Goal: Check status

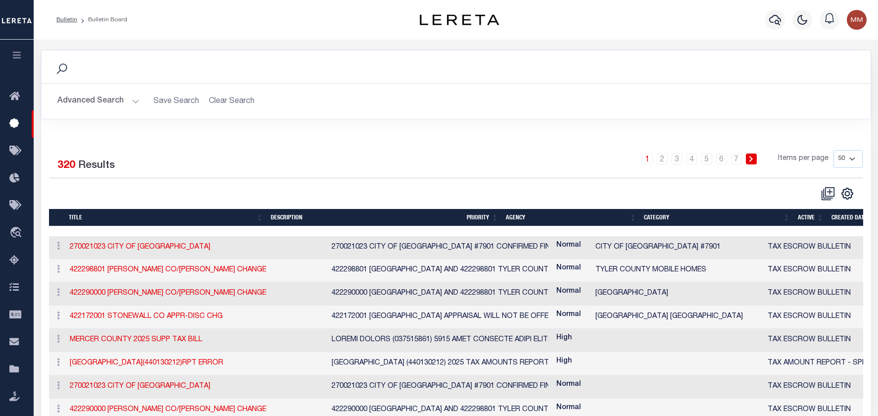
select select "50"
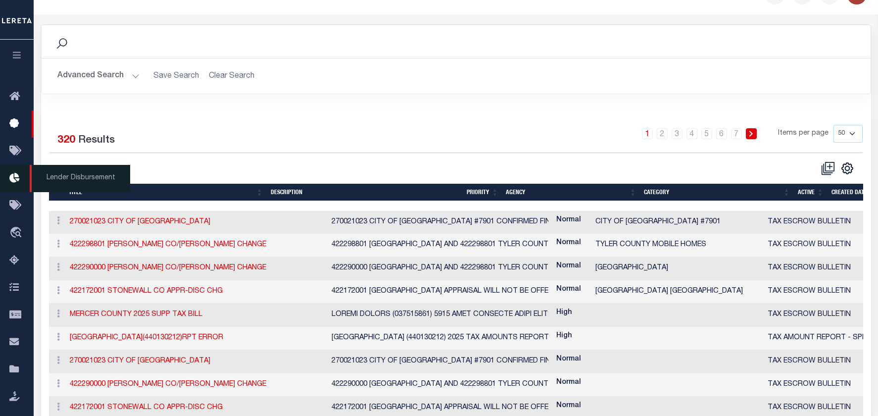
scroll to position [0, 5]
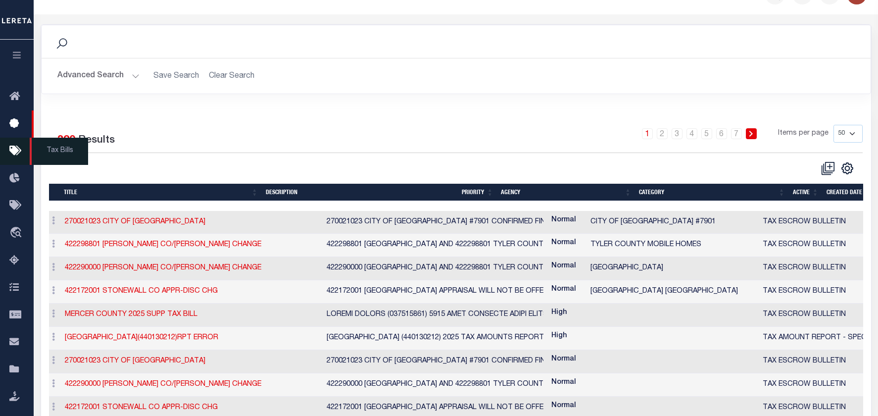
click at [14, 150] on icon at bounding box center [17, 151] width 16 height 12
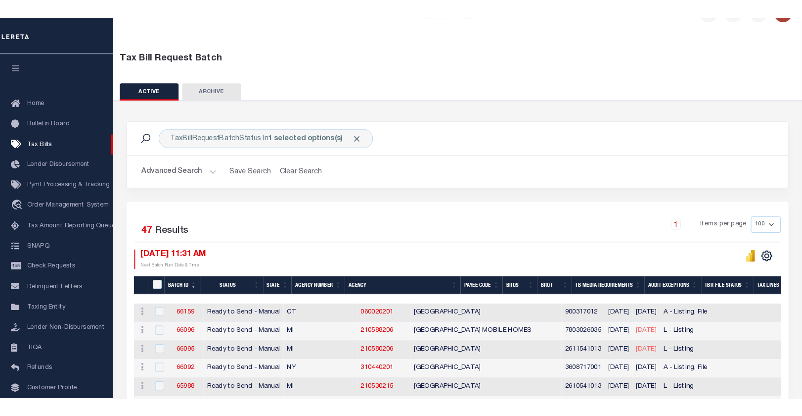
scroll to position [49, 0]
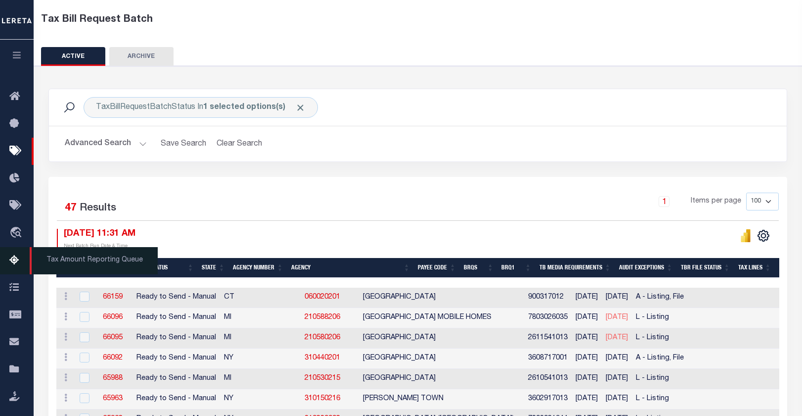
click at [19, 260] on icon at bounding box center [17, 260] width 16 height 12
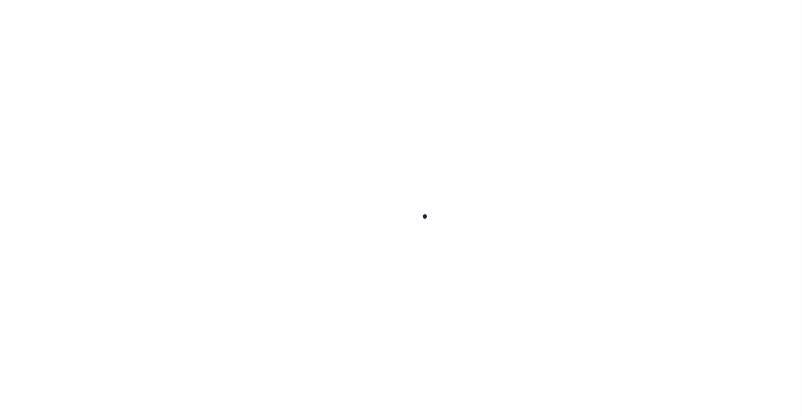
select select "100"
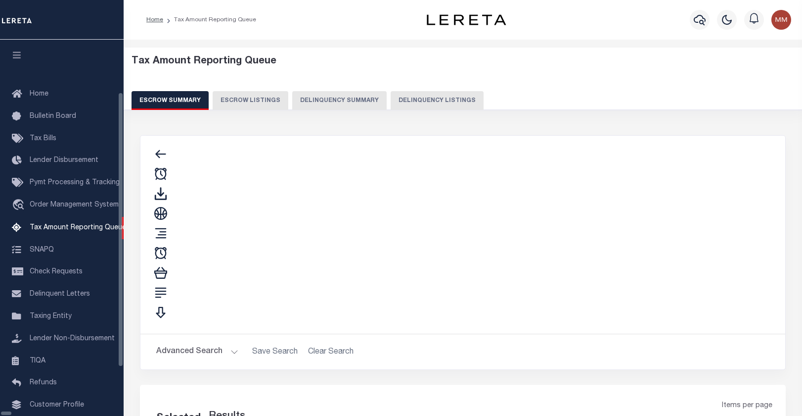
select select "100"
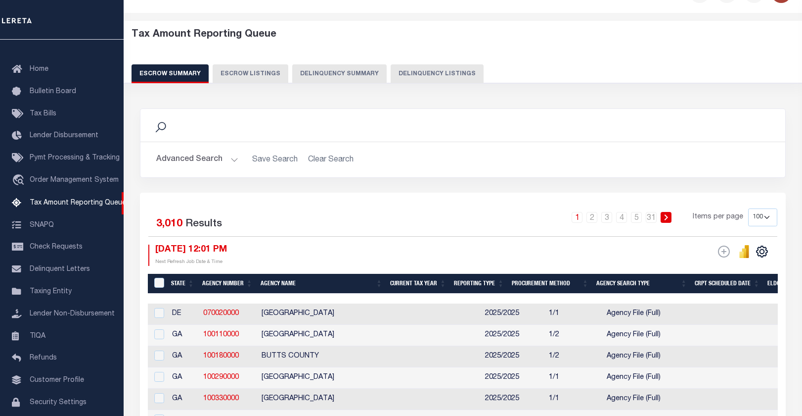
scroll to position [49, 0]
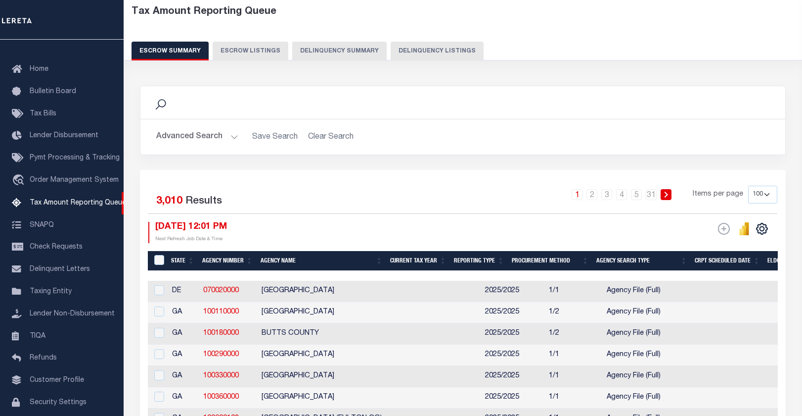
click at [222, 281] on td "070020000" at bounding box center [228, 291] width 58 height 21
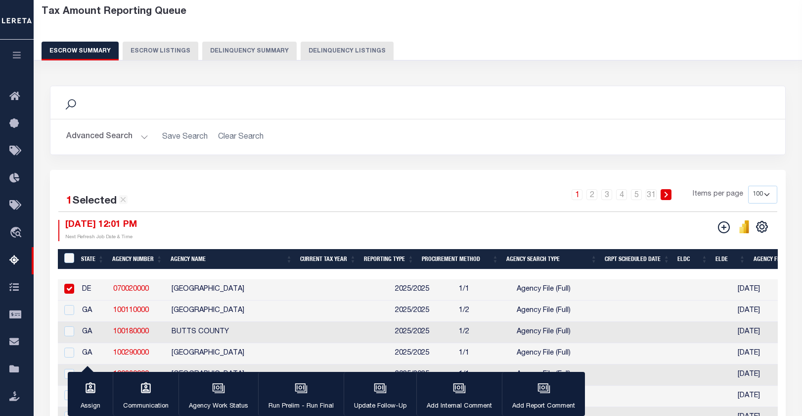
click at [130, 285] on link "070020000" at bounding box center [131, 288] width 36 height 7
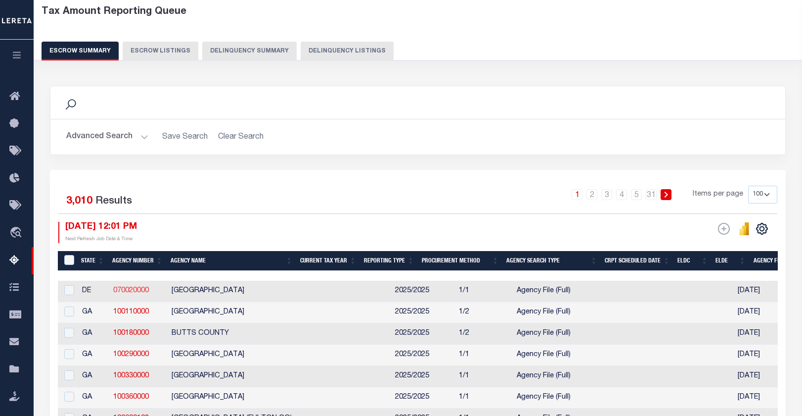
checkbox input "false"
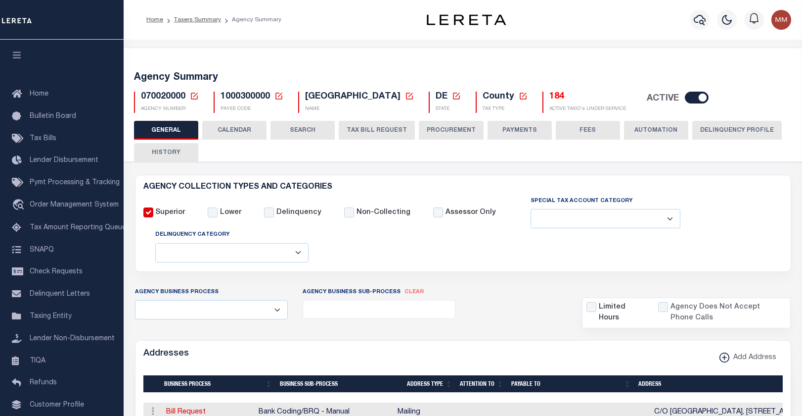
select select
click at [214, 19] on link "Taxers Summary" at bounding box center [197, 20] width 47 height 6
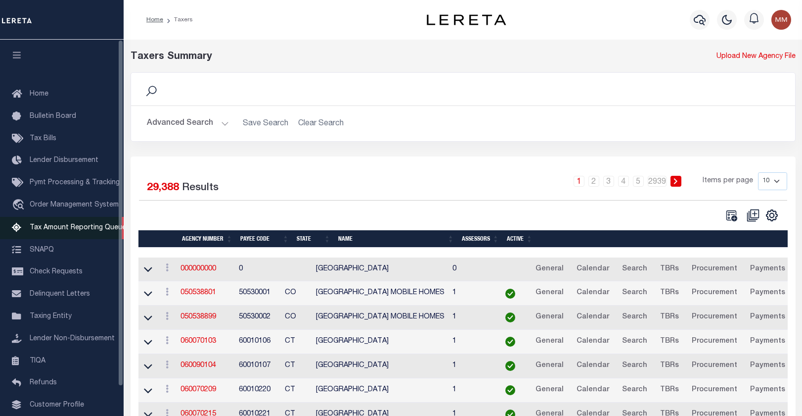
click at [65, 224] on span "Tax Amount Reporting Queue" at bounding box center [78, 227] width 96 height 7
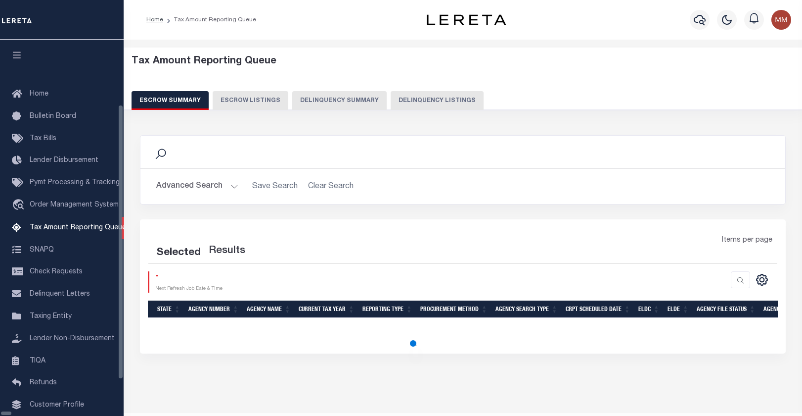
select select "100"
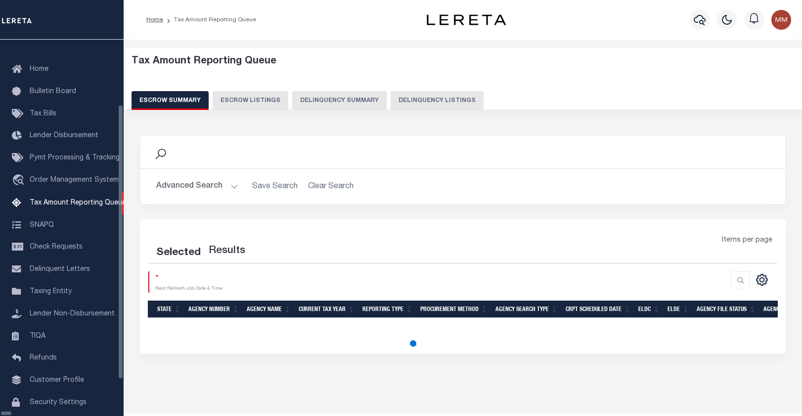
select select "100"
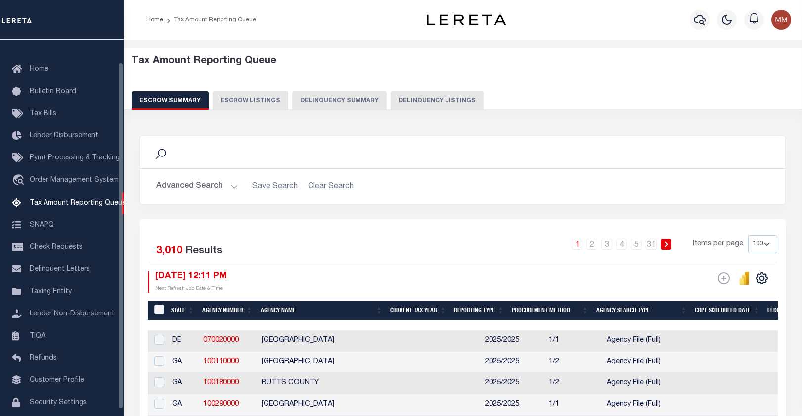
scroll to position [25, 0]
click at [158, 334] on input "checkbox" at bounding box center [159, 339] width 10 height 10
checkbox input "true"
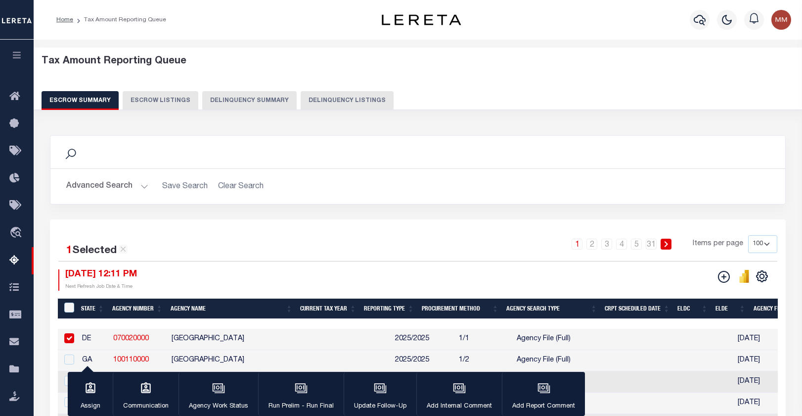
drag, startPoint x: 47, startPoint y: 95, endPoint x: 407, endPoint y: 94, distance: 359.7
click at [407, 94] on div "Escrow Summary Escrow Listings Delinquency Summary Delinquency Listings" at bounding box center [418, 100] width 753 height 18
drag, startPoint x: 41, startPoint y: 59, endPoint x: 368, endPoint y: 106, distance: 330.3
click at [368, 106] on div "Tax Amount Reporting Queue Escrow Summary Escrow Listings Delinquency Summary" at bounding box center [418, 78] width 773 height 62
copy div "Tax Amount Reporting Queue Escrow Summary Escrow Listings Delinquency Summary D…"
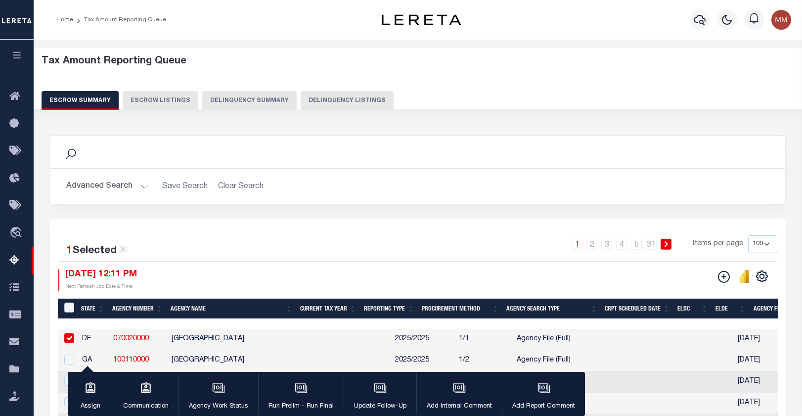
drag, startPoint x: 102, startPoint y: 123, endPoint x: 88, endPoint y: 128, distance: 15.2
drag, startPoint x: 245, startPoint y: 162, endPoint x: 251, endPoint y: 162, distance: 6.0
click at [245, 162] on div "Search" at bounding box center [417, 152] width 735 height 33
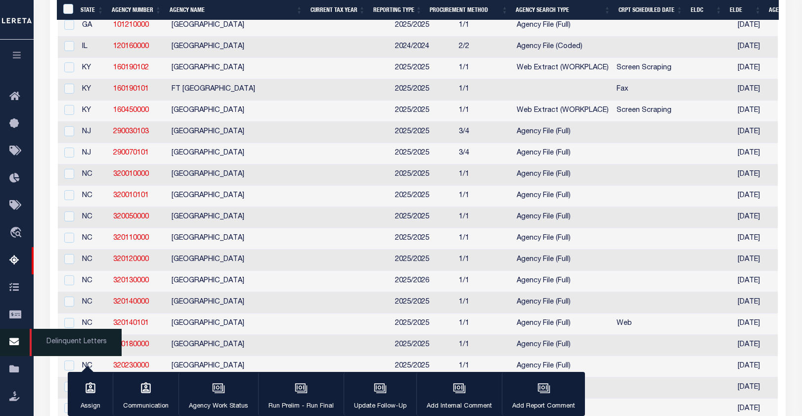
scroll to position [742, 0]
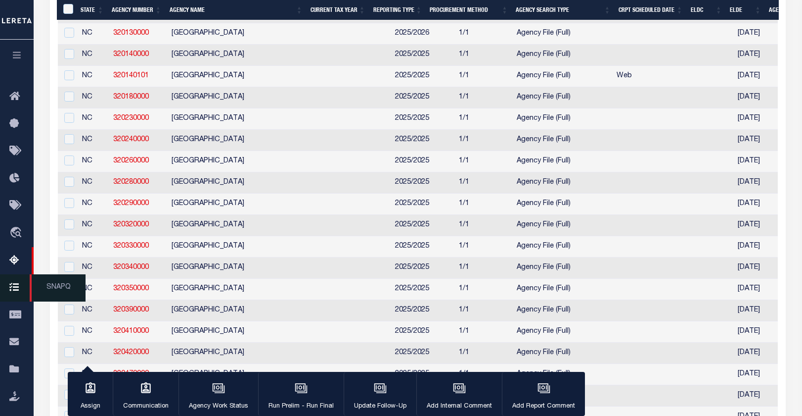
click at [16, 288] on icon at bounding box center [17, 287] width 16 height 12
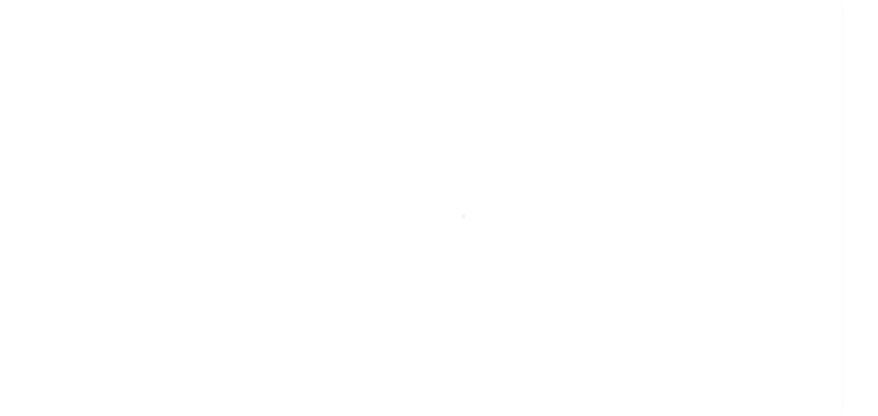
scroll to position [32, 0]
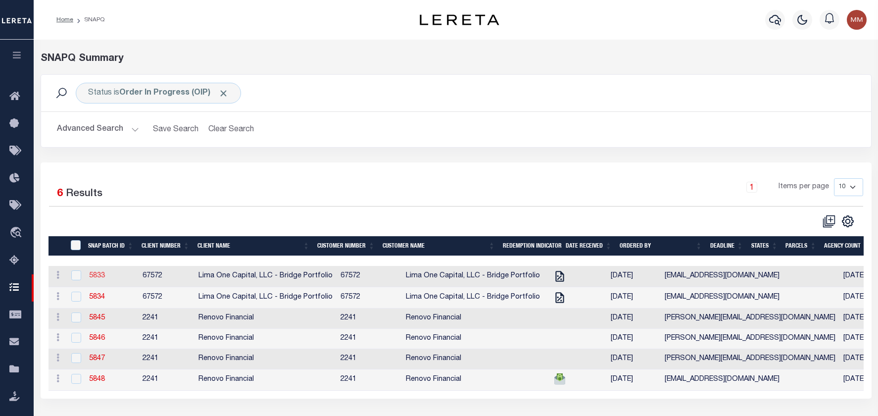
click at [94, 272] on link "5833" at bounding box center [97, 275] width 16 height 7
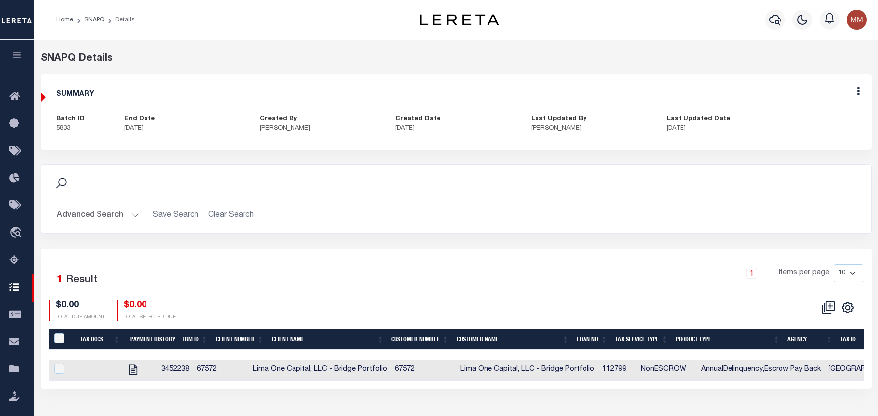
drag, startPoint x: 55, startPoint y: 88, endPoint x: 815, endPoint y: 119, distance: 760.0
click at [809, 119] on div "SUMMARY Batch ID 5833 End Date 10/10/2025 Created By Samantha Moua Created Date…" at bounding box center [456, 111] width 830 height 59
copy div "SUMMARY Batch ID 5833 End Date 10/10/2025 Created By Samantha Moua Created Date…"
click at [132, 57] on div "SNAPQ Details" at bounding box center [456, 58] width 831 height 15
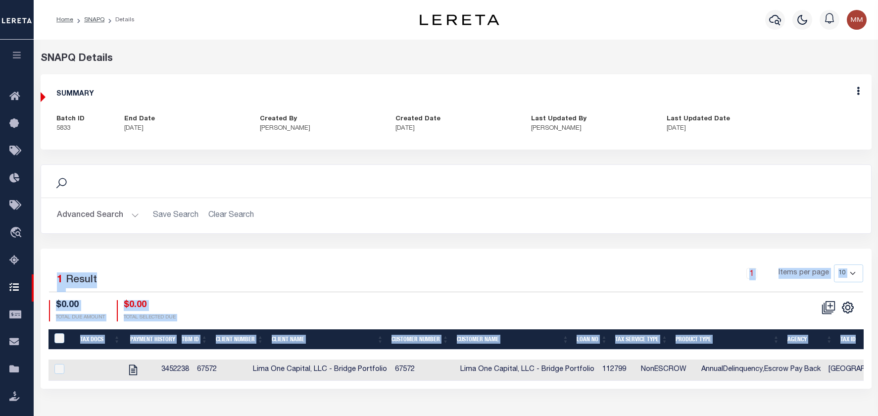
drag, startPoint x: 51, startPoint y: 258, endPoint x: 886, endPoint y: 317, distance: 836.7
click at [809, 317] on html "Home SNAPQ Details Profile Sign out" at bounding box center [439, 262] width 878 height 524
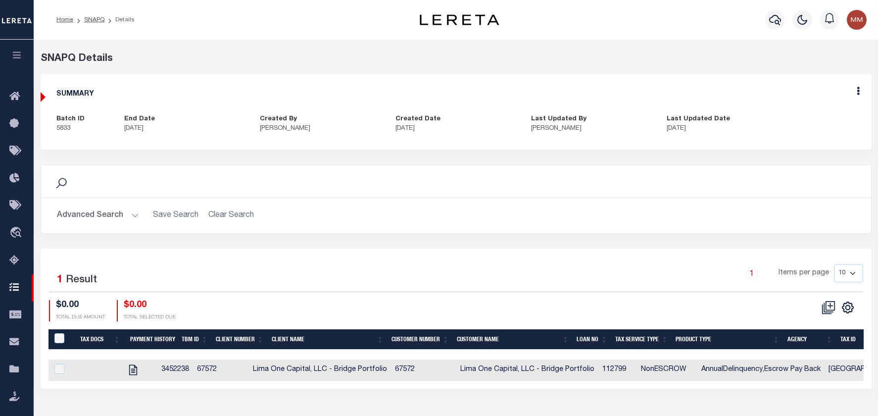
click at [191, 403] on div "SNAPQ Summary Status is Order In Progress (OIP) Search Advanced Search Save Sea…" at bounding box center [456, 229] width 844 height 378
click at [137, 365] on icon "" at bounding box center [133, 370] width 8 height 10
checkbox input "true"
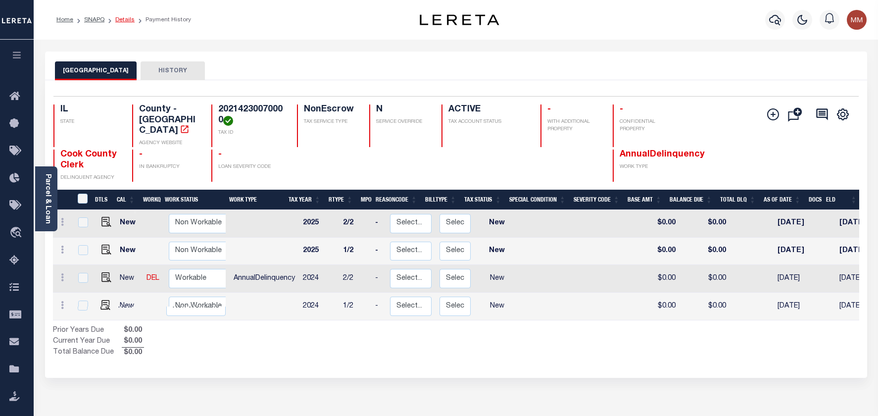
click at [117, 20] on link "Details" at bounding box center [124, 20] width 19 height 6
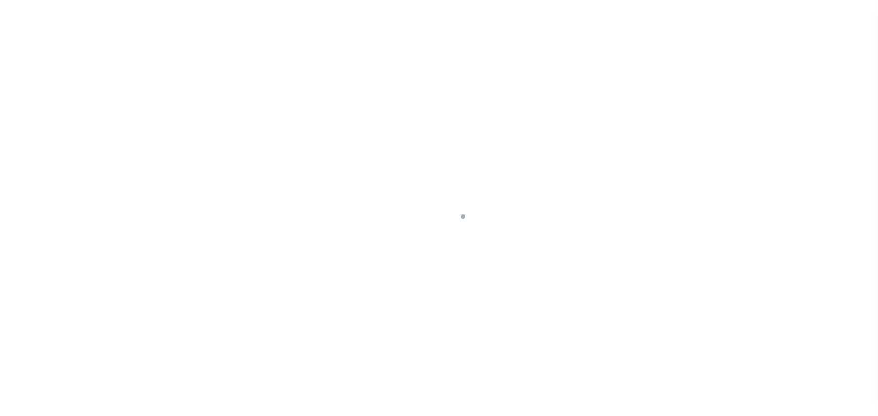
scroll to position [32, 0]
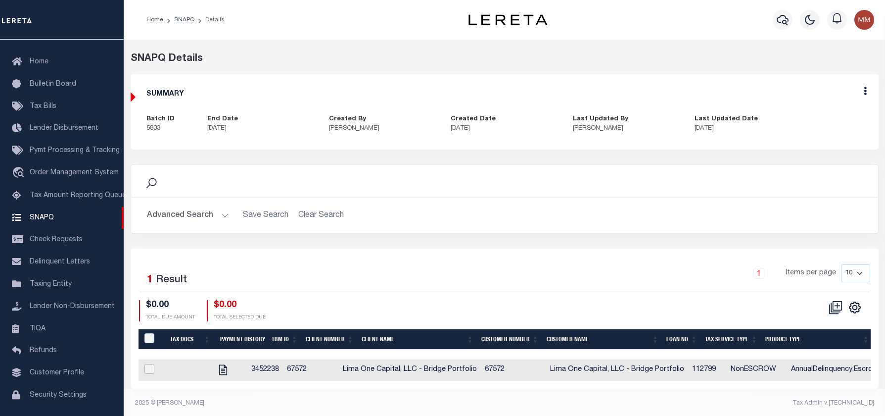
click at [147, 364] on input "checkbox" at bounding box center [149, 369] width 10 height 10
checkbox input "true"
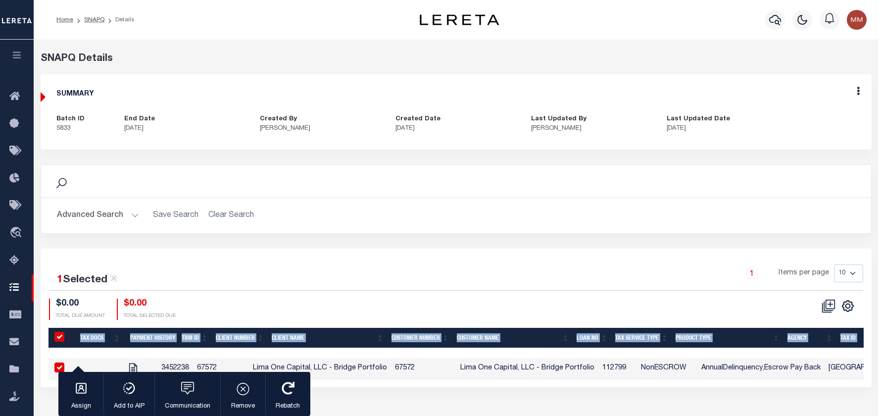
drag, startPoint x: 45, startPoint y: 314, endPoint x: 353, endPoint y: 388, distance: 316.7
click at [352, 391] on div "SNAPQ Details SUMMARY Batch ID 5833 End Date [DATE]" at bounding box center [456, 228] width 844 height 377
click at [353, 388] on div "SNAPQ Details SUMMARY Batch ID 5833 End Date [DATE]" at bounding box center [456, 228] width 844 height 377
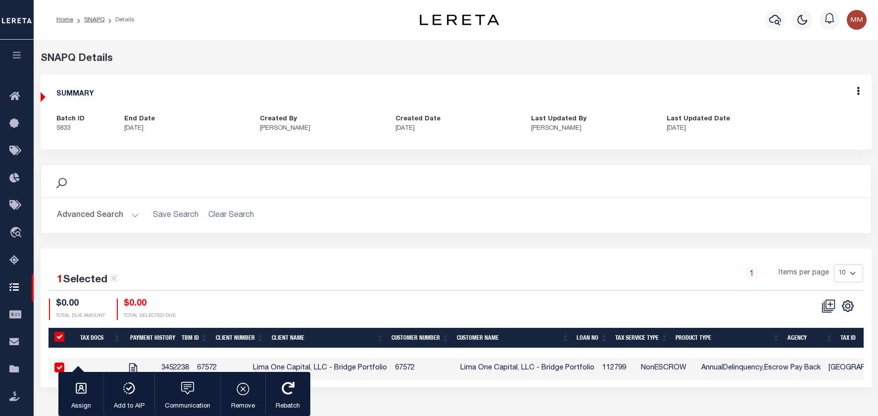
click at [98, 248] on div "1 Selected 1 Result 1 Items per page 10 25 50 100 $0.00 $0.00" at bounding box center [456, 317] width 831 height 139
click at [159, 230] on div "Search Advanced Search Save Search Clear Search Is Is" at bounding box center [455, 206] width 845 height 84
click at [270, 264] on div "1 Items per page 10 25 50 100" at bounding box center [559, 277] width 607 height 26
drag, startPoint x: 51, startPoint y: 366, endPoint x: 407, endPoint y: 407, distance: 358.1
click at [406, 408] on div "SNAPQ Summary SNAPQ Details SUMMARY Batch ID 5833 End Date [DATE]" at bounding box center [456, 228] width 844 height 377
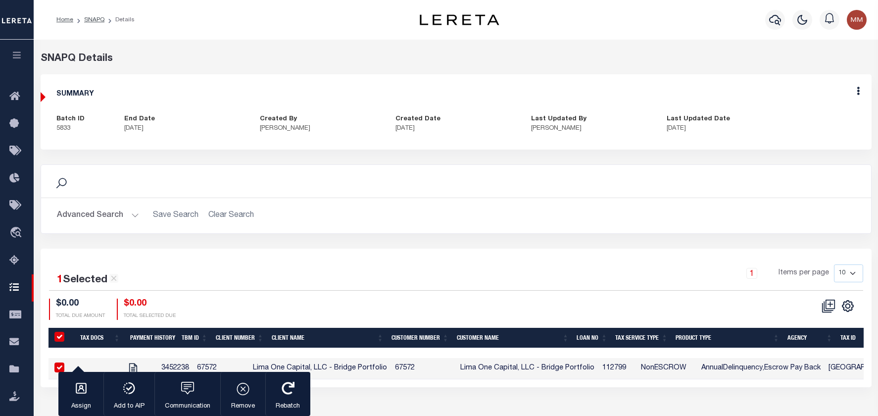
drag, startPoint x: 392, startPoint y: 413, endPoint x: 455, endPoint y: 415, distance: 62.4
click at [442, 402] on div "SNAPQ Summary SNAPQ Details SUMMARY Batch ID 5833 End Date [DATE]" at bounding box center [456, 228] width 844 height 377
click at [20, 292] on icon at bounding box center [17, 287] width 16 height 12
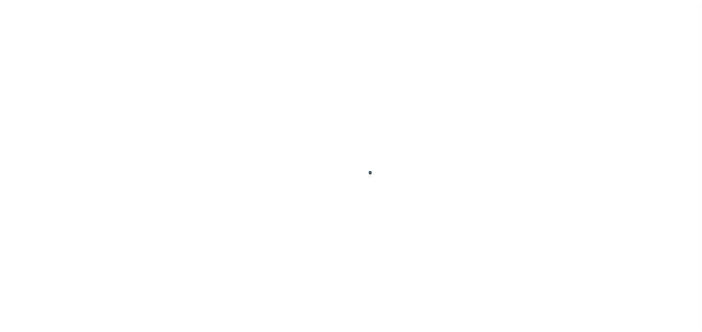
scroll to position [32, 0]
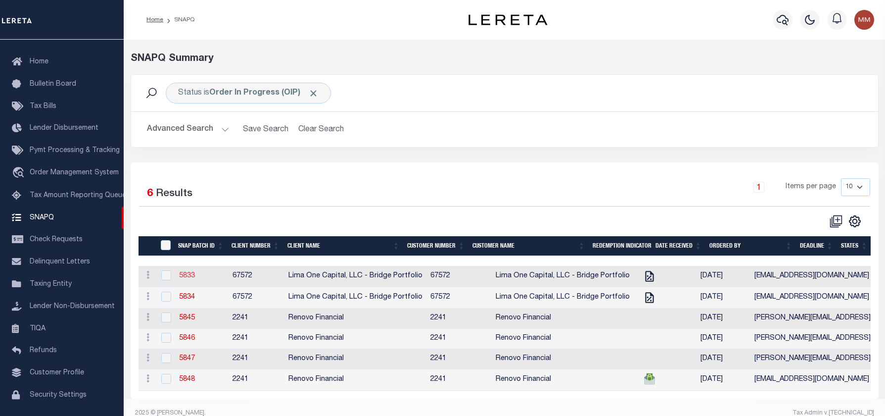
click at [184, 272] on link "5833" at bounding box center [187, 275] width 16 height 7
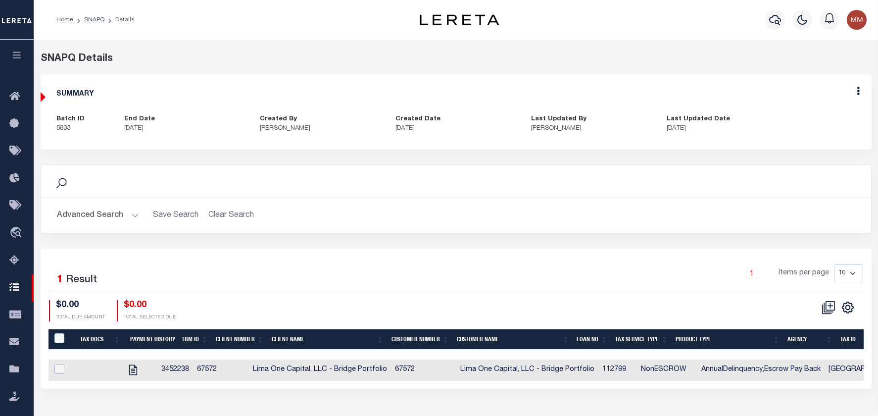
click at [57, 364] on input "checkbox" at bounding box center [59, 369] width 10 height 10
checkbox input "true"
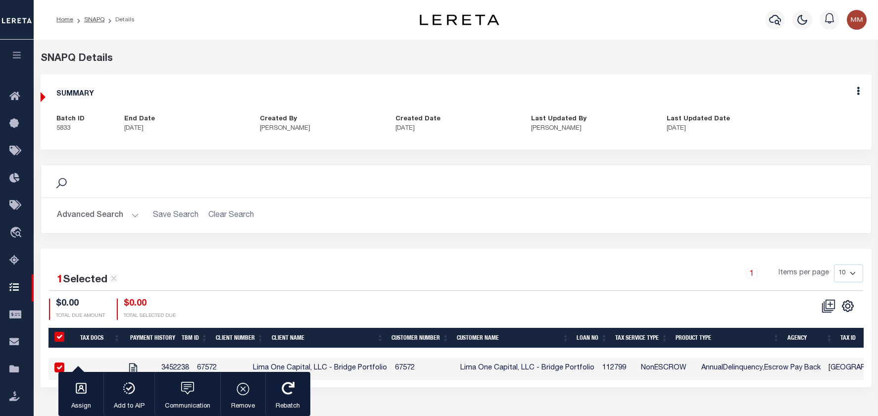
click at [57, 362] on input "checkbox" at bounding box center [59, 367] width 10 height 10
checkbox input "false"
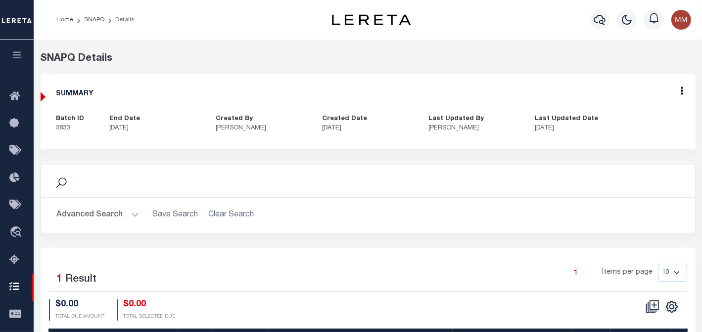
click at [147, 90] on h5 "SUMMARY" at bounding box center [367, 94] width 623 height 8
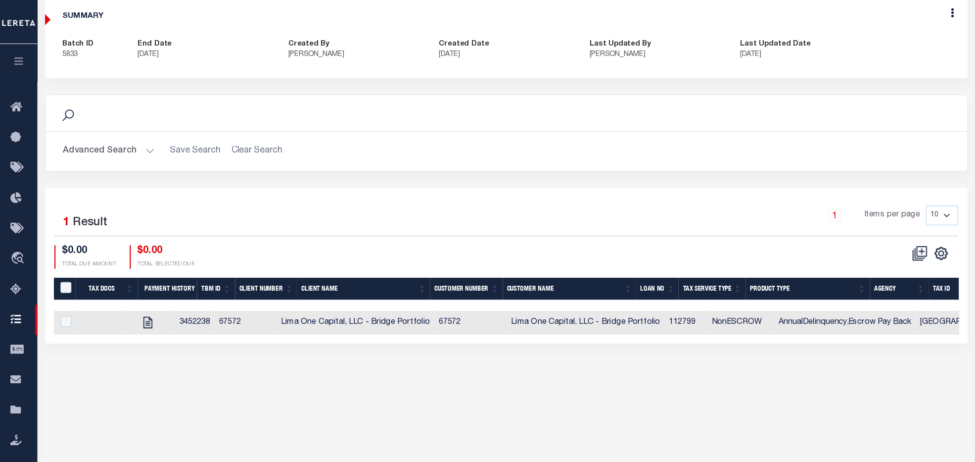
scroll to position [62, 0]
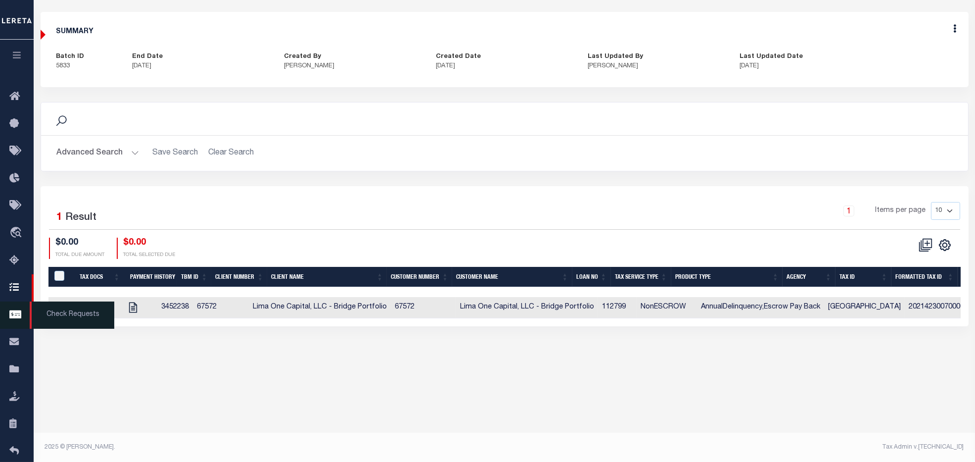
click at [15, 316] on icon at bounding box center [17, 315] width 16 height 12
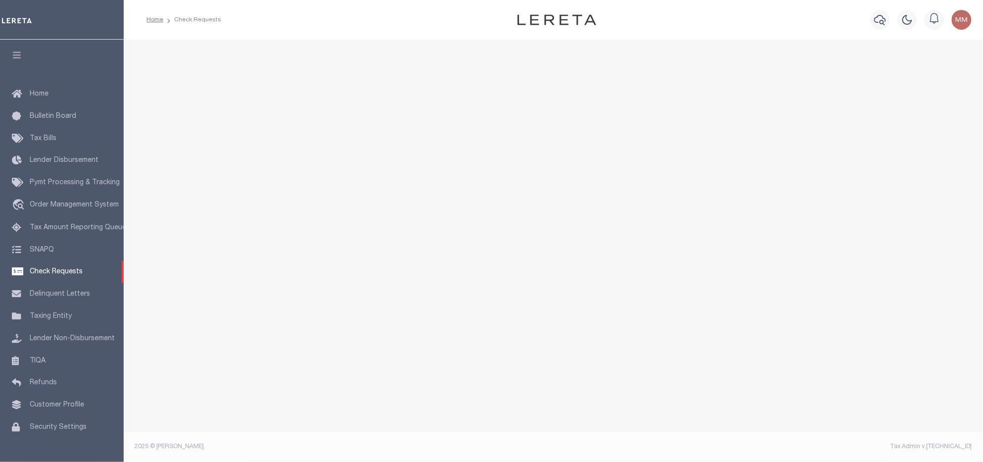
select select "50"
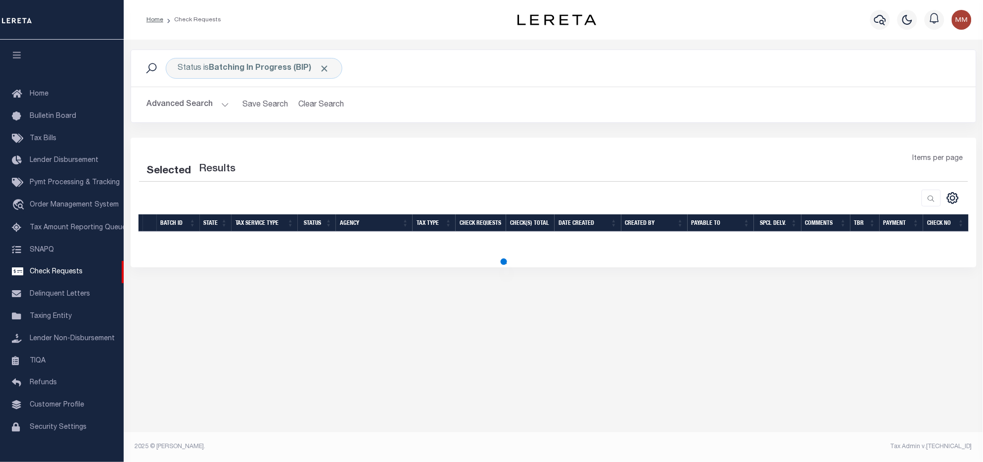
select select "50"
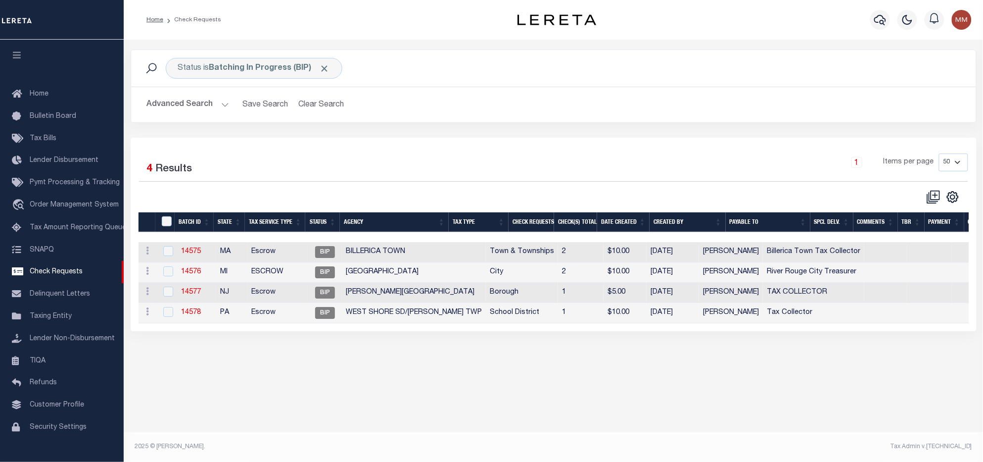
click at [575, 380] on div "Status is Batching In Progress (BIP) Search Advanced Search Save Search Clear S…" at bounding box center [553, 248] width 859 height 416
click at [554, 379] on div "Status is Batching In Progress (BIP) Search Advanced Search Save Search Clear S…" at bounding box center [553, 248] width 859 height 416
click at [191, 248] on link "14575" at bounding box center [191, 251] width 20 height 7
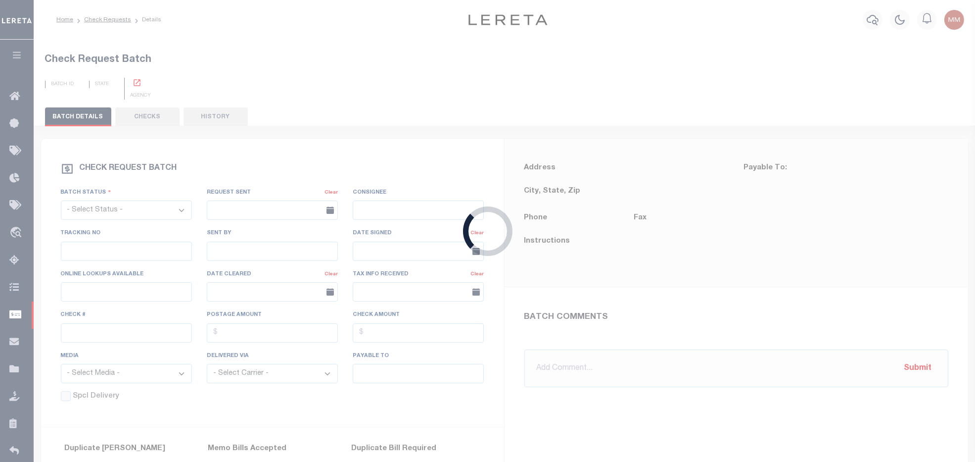
select select "BIP"
type input "Yes"
type input "$0.00"
type input "Billerica Town Tax Collector"
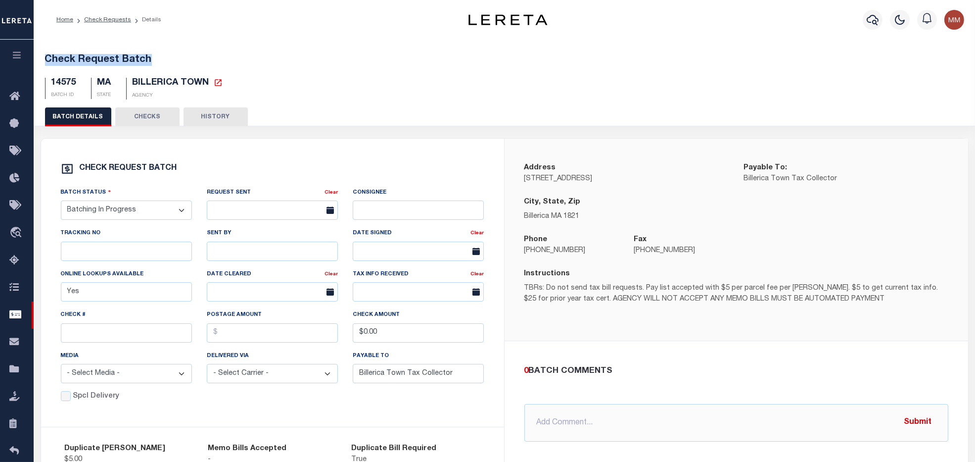
drag, startPoint x: 42, startPoint y: 58, endPoint x: 180, endPoint y: 62, distance: 138.1
click at [169, 57] on div "Check Request Batch 14575 BATCH ID MA STATE [GEOGRAPHIC_DATA] AGENCY" at bounding box center [504, 74] width 943 height 65
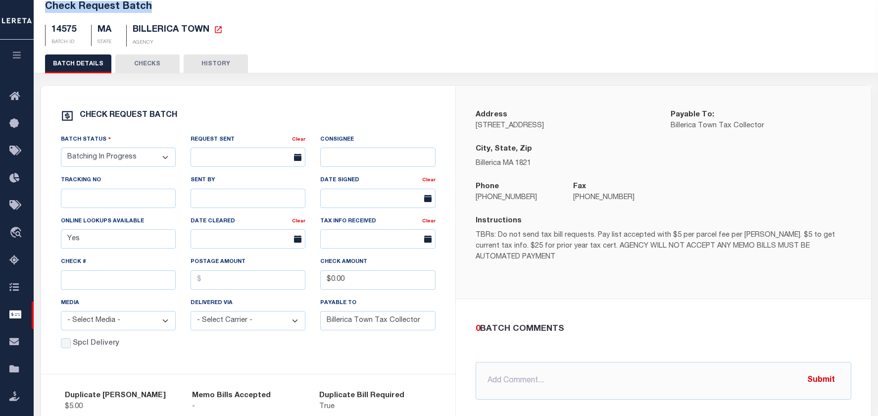
scroll to position [51, 0]
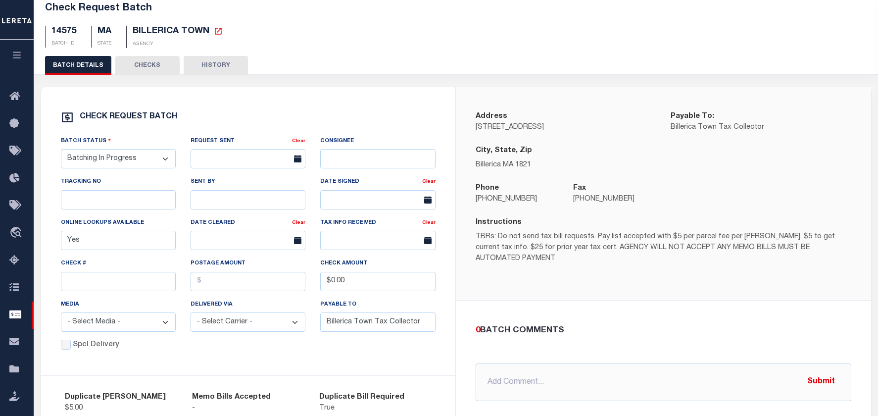
click at [819, 90] on div "Address [STREET_ADDRESS] Payable To: Billerica Town Tax Collector City, State, …" at bounding box center [663, 193] width 415 height 213
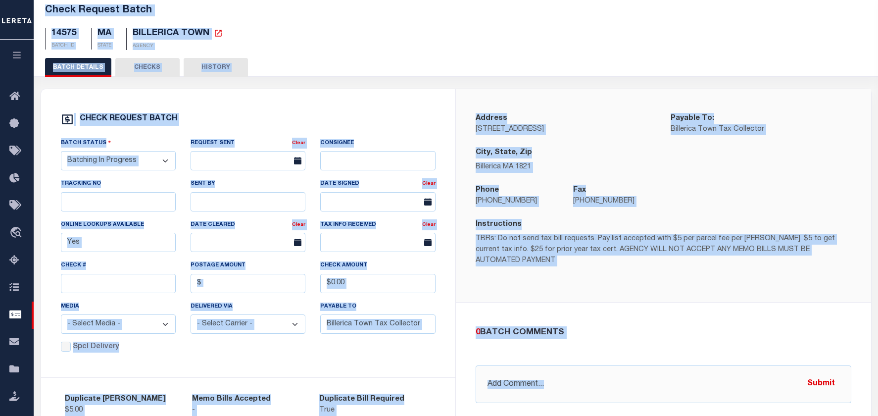
drag, startPoint x: 44, startPoint y: 10, endPoint x: 856, endPoint y: 361, distance: 885.0
click at [856, 361] on div "Check Request Batch 14575 BATCH ID MA STATE BILLERICA TOWN AGENCY" at bounding box center [456, 246] width 838 height 516
copy div "Check Request Batch 14575 BATCH ID MA STATE BILLERICA TOWN AGENCY BATCH DETAILS…"
click at [211, 113] on div "Check REQUEST BATCH" at bounding box center [248, 119] width 375 height 13
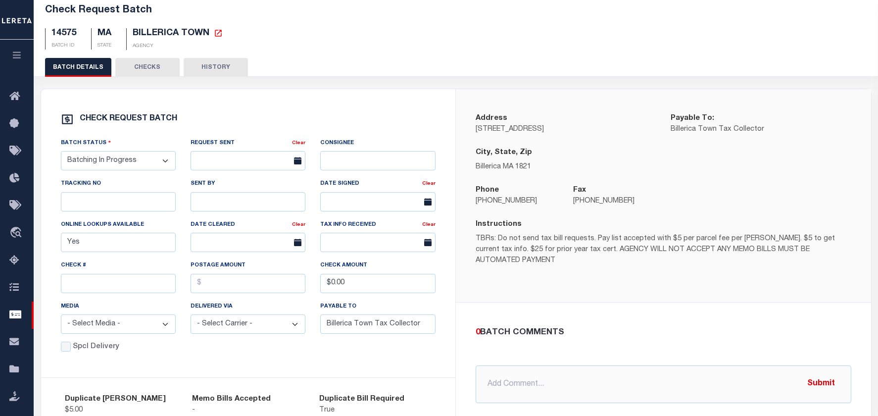
click at [251, 94] on div "Check REQUEST BATCH Batch Status - Select Status - Approval Needed Batching In …" at bounding box center [248, 233] width 415 height 288
click at [247, 103] on div "Check REQUEST BATCH Batch Status - Select Status - Approval Needed Batching In …" at bounding box center [248, 233] width 415 height 288
click at [168, 377] on div "Duplicate Bill Fee $5.00 Memo Bills Accepted - Duplicate Bill Required True Dup…" at bounding box center [248, 423] width 415 height 93
click at [217, 121] on div "Check REQUEST BATCH Batch Status - Select Status - Approval Needed Batching In …" at bounding box center [248, 227] width 391 height 229
click at [213, 113] on div "Check REQUEST BATCH" at bounding box center [248, 119] width 375 height 13
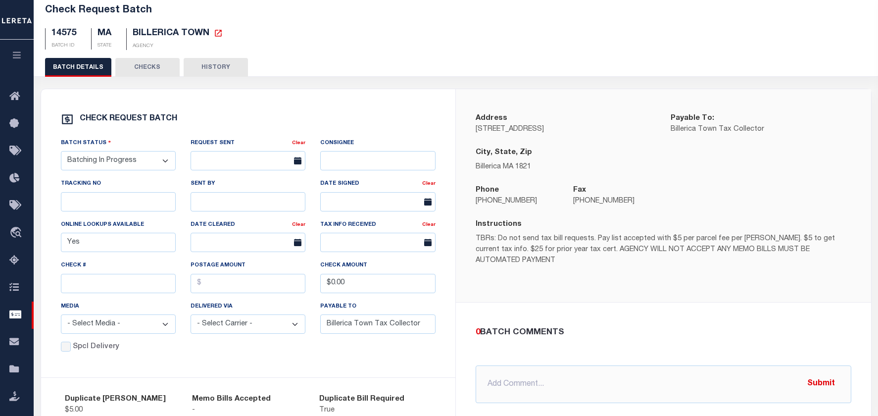
click at [252, 330] on div "Check REQUEST BATCH Batch Status - Select Status - Approval Needed Batching In …" at bounding box center [248, 233] width 415 height 288
click at [236, 338] on div "Check REQUEST BATCH Batch Status - Select Status - Approval Needed Batching In …" at bounding box center [248, 233] width 415 height 288
click at [249, 327] on div "Check REQUEST BATCH Batch Status - Select Status - Approval Needed Batching In …" at bounding box center [248, 233] width 415 height 288
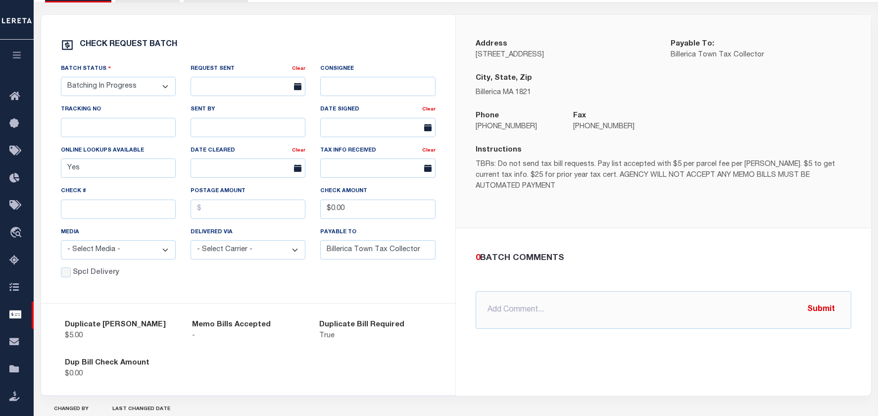
scroll to position [126, 0]
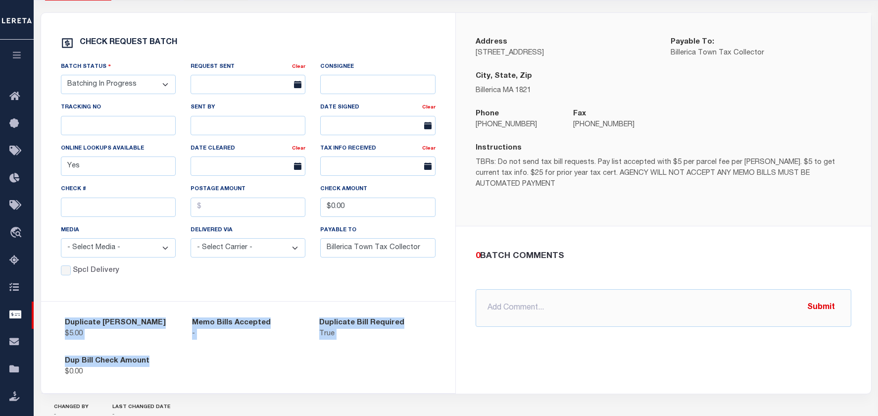
drag, startPoint x: 60, startPoint y: 285, endPoint x: 410, endPoint y: 327, distance: 352.7
click at [410, 327] on div "Duplicate Bill Fee $5.00 Memo Bills Accepted - Duplicate Bill Required True Dup…" at bounding box center [248, 347] width 415 height 93
copy div "Duplicate Bill Fee $5.00 Memo Bills Accepted - Duplicate Bill Required True Dup…"
